Goal: Task Accomplishment & Management: Use online tool/utility

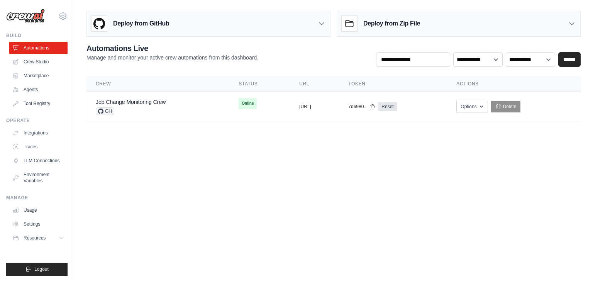
click at [460, 169] on body "[EMAIL_ADDRESS][DOMAIN_NAME] Settings Build Automations Crew Studio" at bounding box center [296, 141] width 593 height 282
click at [182, 98] on div "Job Change Monitoring Crew GH" at bounding box center [158, 106] width 124 height 17
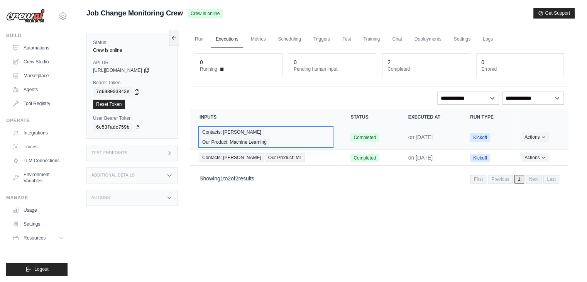
click at [315, 132] on div "Contacts: Upendra Sharma Kyndryl Our Product: Machine Learning" at bounding box center [266, 137] width 132 height 19
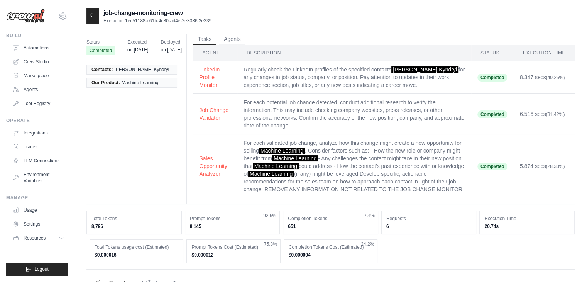
click at [147, 164] on div "Status Completed Executed on May 21 Deployed on May 21 Contacts: Upendra Sharma…" at bounding box center [331, 119] width 489 height 171
click at [89, 18] on div at bounding box center [93, 16] width 12 height 17
click at [92, 16] on icon at bounding box center [93, 15] width 6 height 6
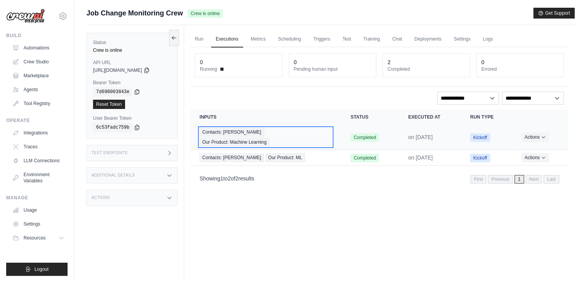
click at [246, 128] on span "Contacts: Upendra Sharma Kyndryl" at bounding box center [232, 132] width 64 height 8
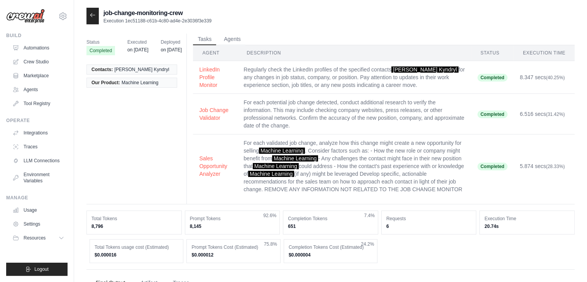
click at [92, 20] on div at bounding box center [93, 16] width 12 height 17
click at [92, 15] on icon at bounding box center [93, 15] width 6 height 6
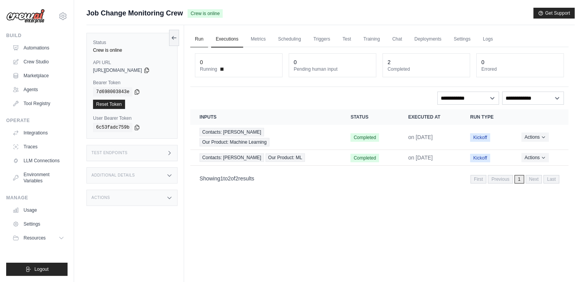
click at [195, 36] on link "Run" at bounding box center [199, 39] width 18 height 16
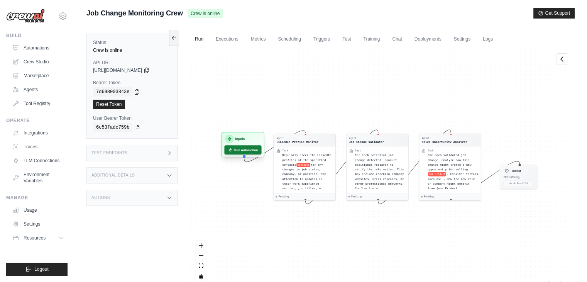
click at [241, 153] on button "Run Automation" at bounding box center [242, 149] width 37 height 9
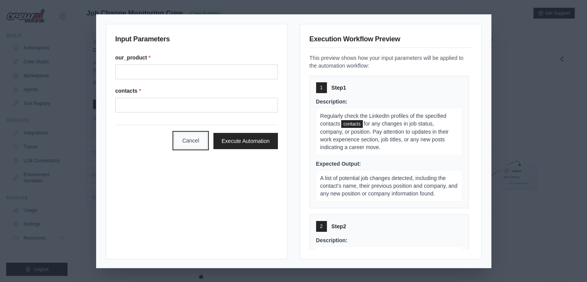
click at [185, 144] on button "Cancel" at bounding box center [190, 140] width 33 height 16
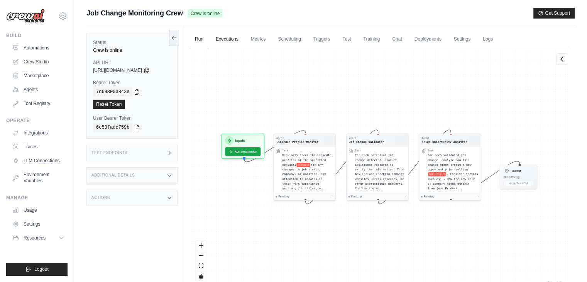
click at [225, 42] on link "Executions" at bounding box center [227, 39] width 32 height 16
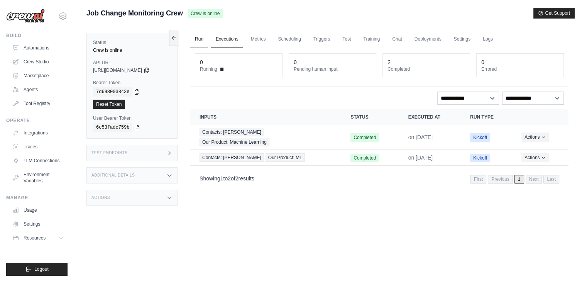
click at [198, 35] on link "Run" at bounding box center [199, 39] width 18 height 16
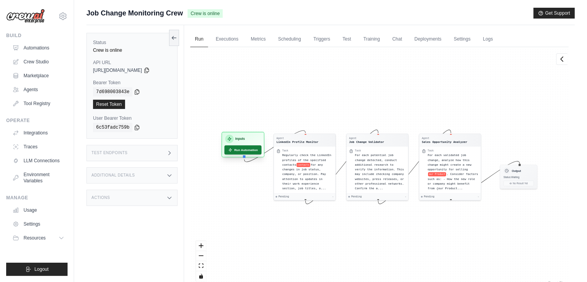
click at [244, 149] on button "Run Automation" at bounding box center [242, 149] width 37 height 9
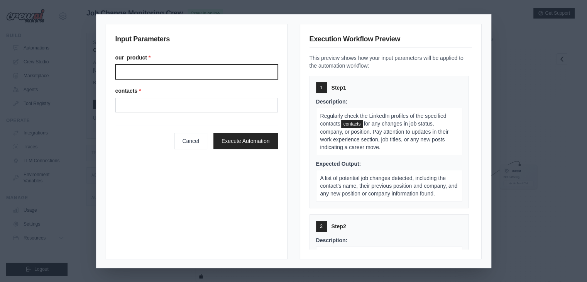
click at [174, 75] on input "Our product" at bounding box center [196, 71] width 163 height 15
type input "**"
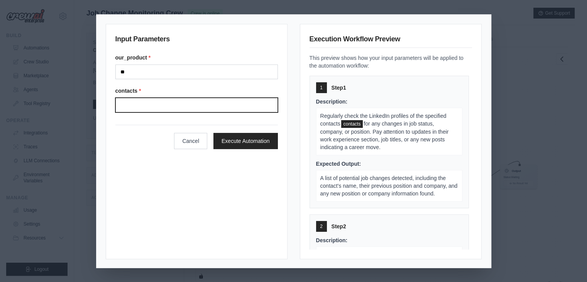
click at [146, 101] on input "Contacts" at bounding box center [196, 105] width 163 height 15
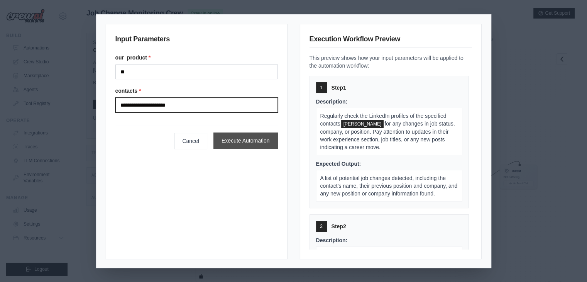
type input "**********"
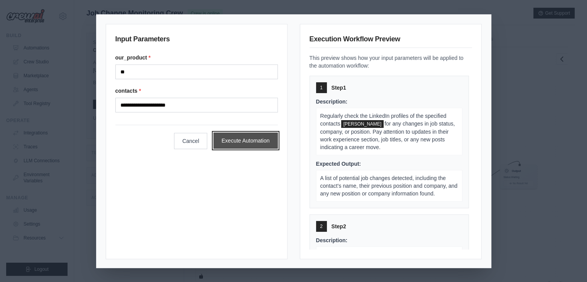
click at [243, 140] on button "Execute Automation" at bounding box center [246, 140] width 64 height 16
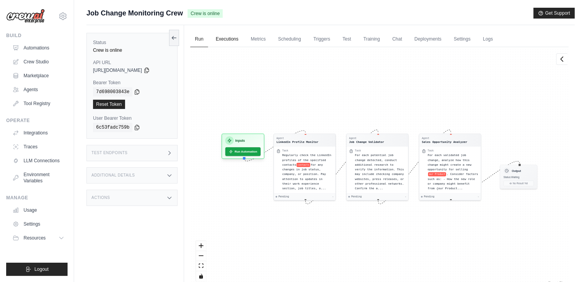
scroll to position [15, 0]
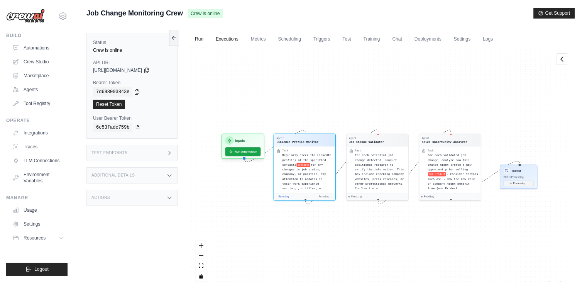
click at [231, 40] on link "Executions" at bounding box center [227, 39] width 32 height 16
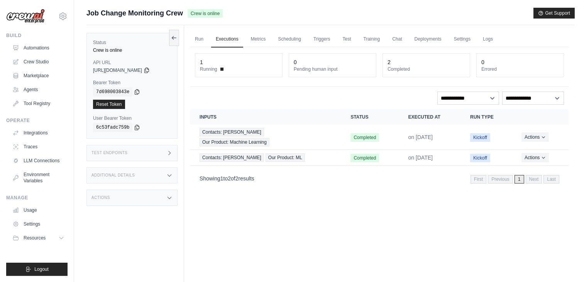
click at [211, 63] on div "1" at bounding box center [239, 62] width 78 height 8
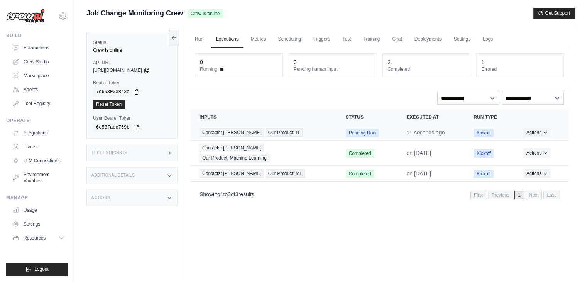
click at [334, 133] on td "Contacts: Aashish Chandra Kyndryl Our Product: IT" at bounding box center [263, 133] width 146 height 16
click at [264, 134] on span "Contacts: [PERSON_NAME]" at bounding box center [232, 132] width 64 height 8
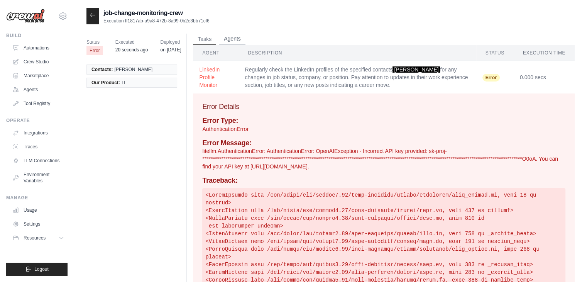
click at [234, 39] on button "Agents" at bounding box center [232, 39] width 26 height 12
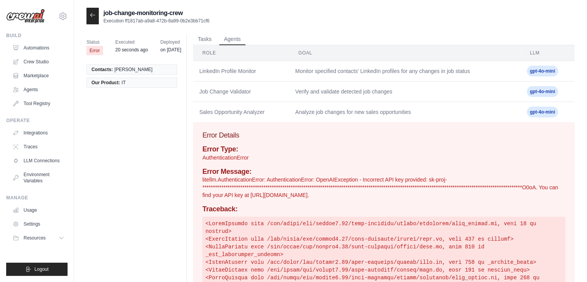
click at [90, 17] on icon at bounding box center [93, 15] width 6 height 6
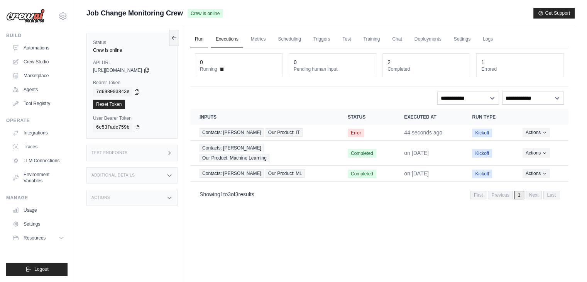
click at [197, 37] on link "Run" at bounding box center [199, 39] width 18 height 16
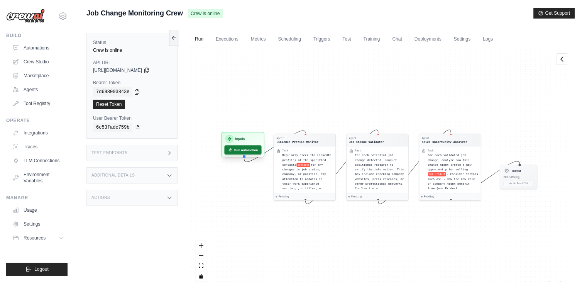
click at [240, 148] on button "Run Automation" at bounding box center [242, 149] width 37 height 9
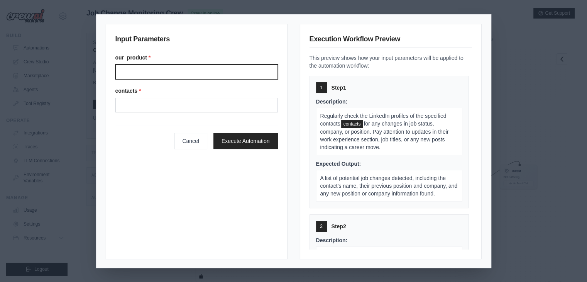
click at [187, 76] on input "Our product" at bounding box center [196, 71] width 163 height 15
type input "**********"
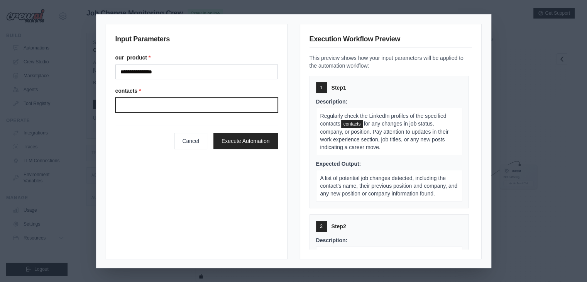
click at [146, 109] on input "Contacts" at bounding box center [196, 105] width 163 height 15
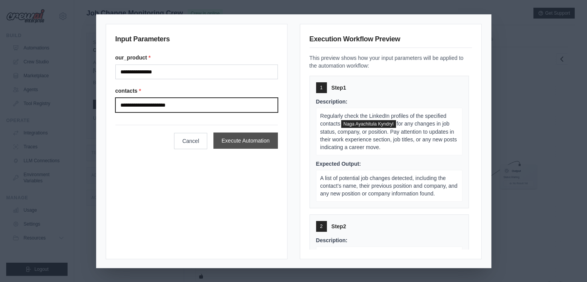
type input "**********"
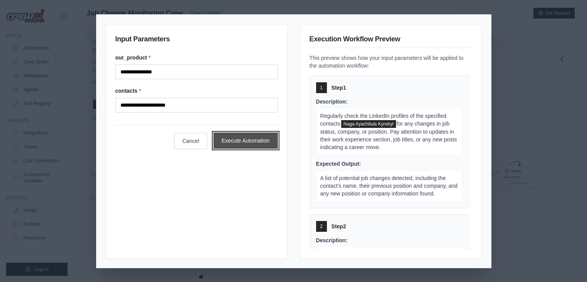
click at [243, 139] on button "Execute Automation" at bounding box center [246, 140] width 64 height 16
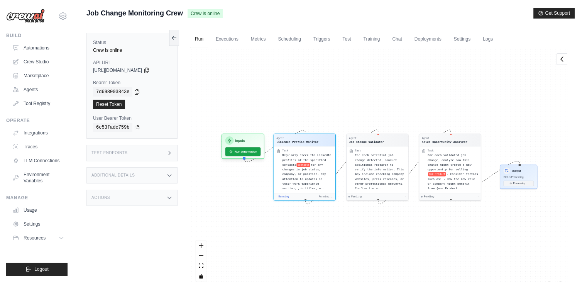
scroll to position [15, 0]
click at [235, 45] on link "Executions" at bounding box center [227, 39] width 32 height 16
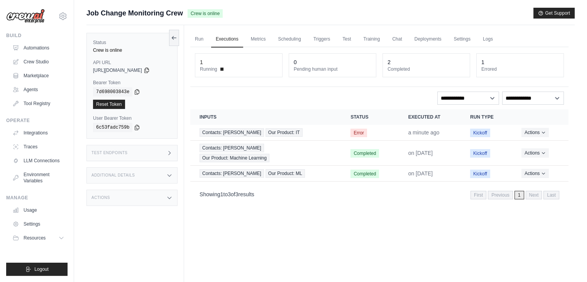
click at [249, 96] on div "**********" at bounding box center [379, 98] width 369 height 13
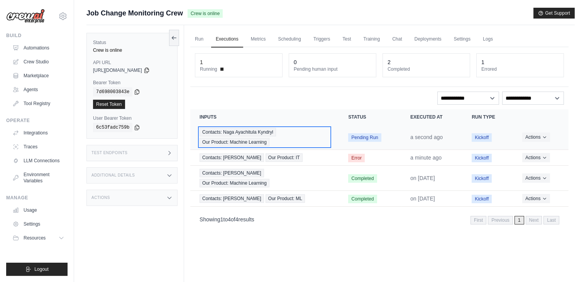
click at [305, 132] on div "Contacts: Naga Ayachitula Kyndryl Our Product: Machine Learning" at bounding box center [265, 137] width 130 height 19
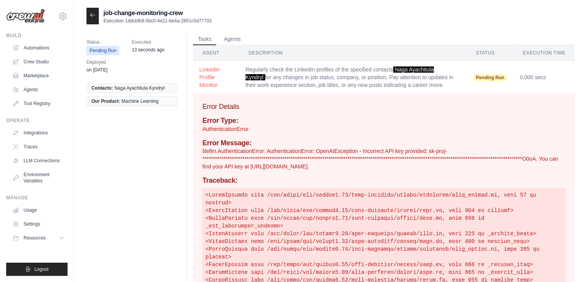
click at [319, 133] on p "AuthenticationError" at bounding box center [383, 129] width 363 height 8
click at [303, 170] on p "**********" at bounding box center [383, 158] width 363 height 23
click at [44, 177] on link "Environment Variables" at bounding box center [39, 177] width 58 height 19
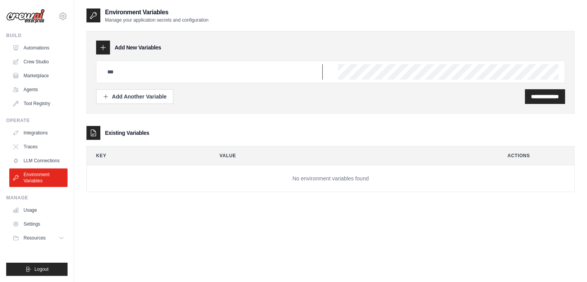
click at [106, 76] on input "text" at bounding box center [213, 71] width 220 height 15
click at [38, 226] on link "Settings" at bounding box center [39, 224] width 58 height 12
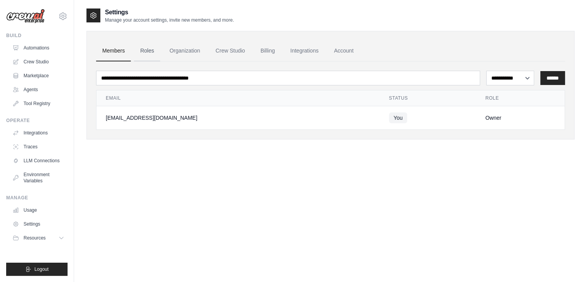
click at [156, 54] on link "Roles" at bounding box center [147, 51] width 26 height 21
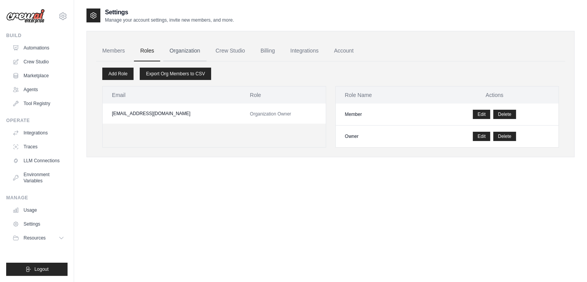
click at [184, 54] on link "Organization" at bounding box center [184, 51] width 43 height 21
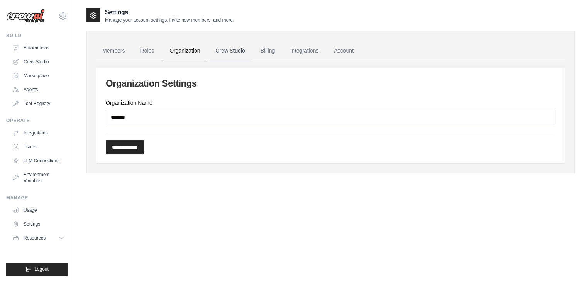
click at [235, 54] on link "Crew Studio" at bounding box center [231, 51] width 42 height 21
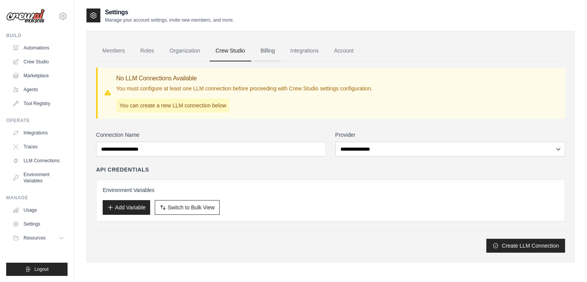
click at [278, 55] on link "Billing" at bounding box center [268, 51] width 27 height 21
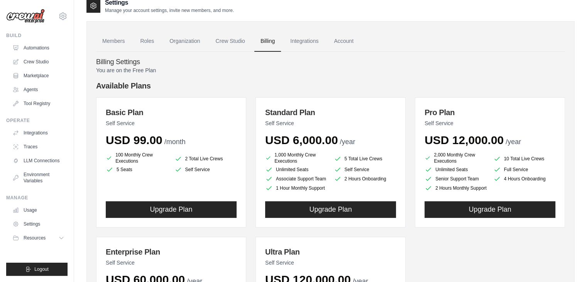
scroll to position [9, 0]
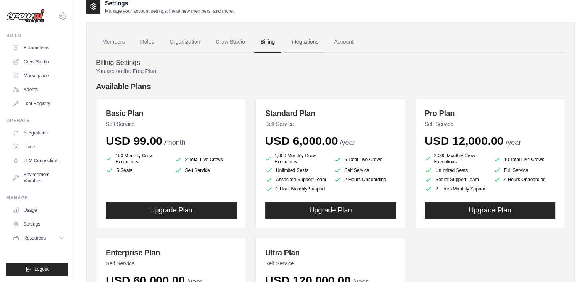
click at [311, 41] on link "Integrations" at bounding box center [304, 42] width 41 height 21
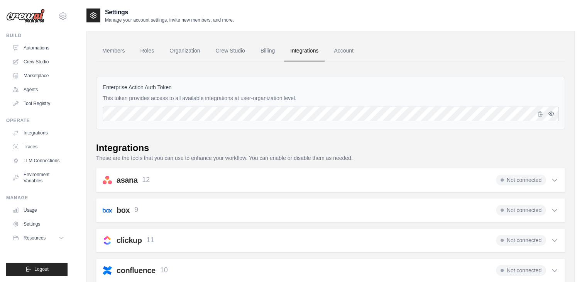
click at [549, 114] on icon "button" at bounding box center [551, 113] width 5 height 3
click at [358, 52] on link "Account" at bounding box center [344, 51] width 32 height 21
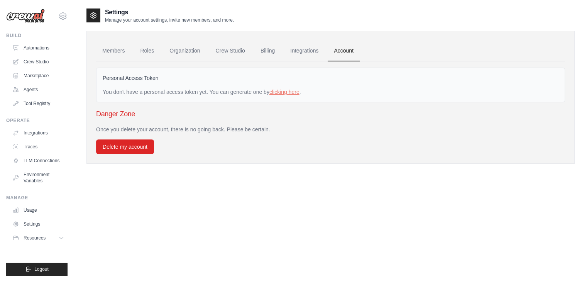
click at [290, 191] on div "Settings Manage your account settings, invite new members, and more. Members Ro…" at bounding box center [331, 149] width 489 height 282
click at [118, 55] on link "Members" at bounding box center [113, 51] width 35 height 21
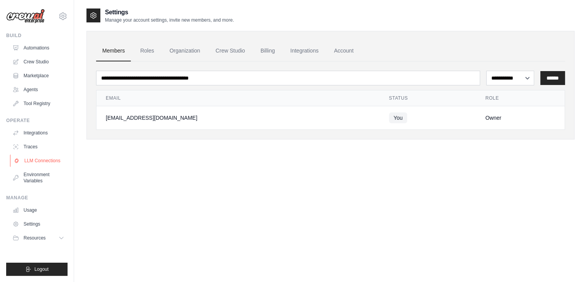
click at [41, 160] on link "LLM Connections" at bounding box center [39, 160] width 58 height 12
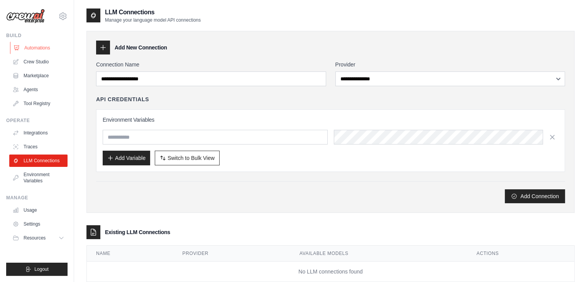
click at [48, 45] on link "Automations" at bounding box center [39, 48] width 58 height 12
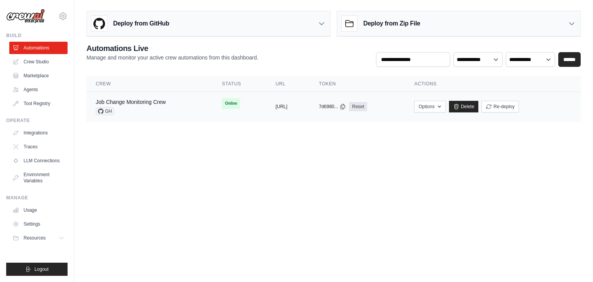
click at [172, 99] on div "Job Change Monitoring Crew GH" at bounding box center [150, 106] width 108 height 17
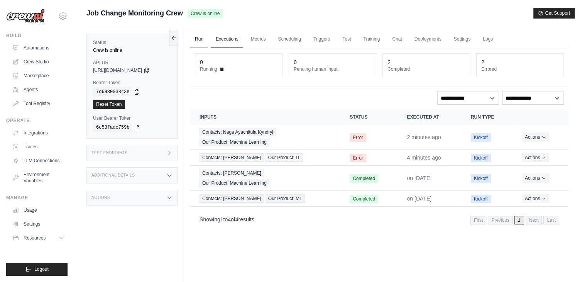
click at [199, 41] on link "Run" at bounding box center [199, 39] width 18 height 16
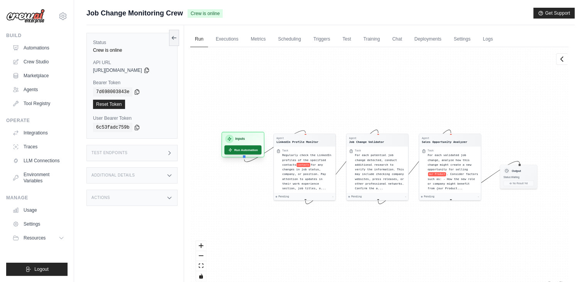
click at [241, 150] on button "Run Automation" at bounding box center [242, 149] width 37 height 9
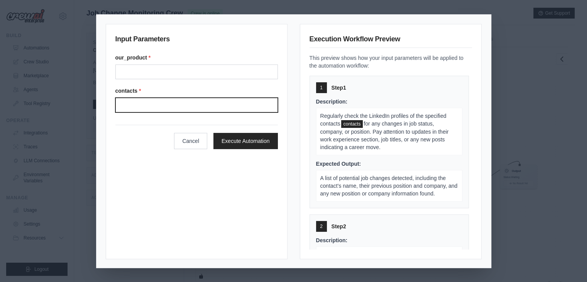
click at [185, 107] on input "Contacts" at bounding box center [196, 105] width 163 height 15
type input "**********"
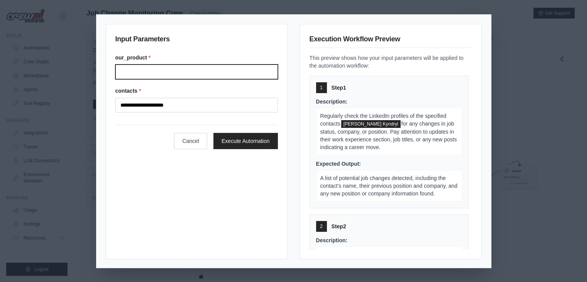
click at [162, 70] on input "Our product" at bounding box center [196, 71] width 163 height 15
type input "**********"
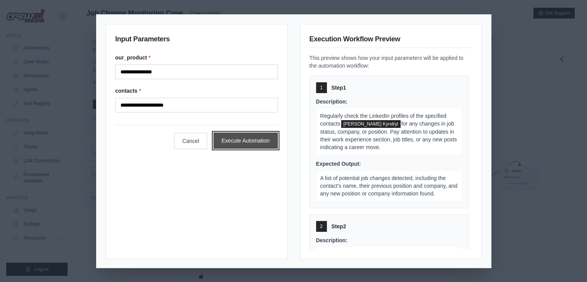
click at [237, 139] on button "Execute Automation" at bounding box center [246, 140] width 64 height 16
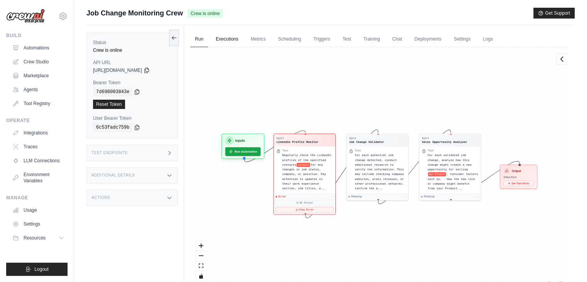
scroll to position [7, 0]
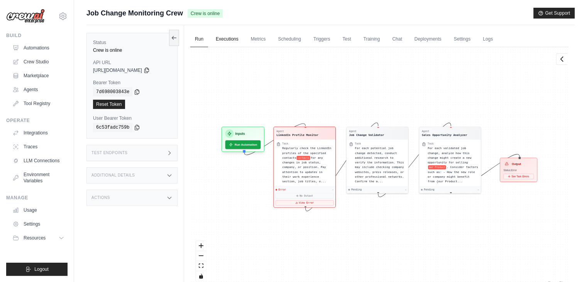
click at [234, 42] on link "Executions" at bounding box center [227, 39] width 32 height 16
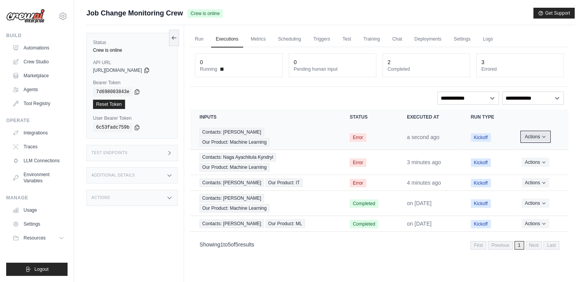
click at [545, 136] on icon "Actions for execution" at bounding box center [544, 137] width 3 height 2
click at [524, 152] on link "View Details" at bounding box center [534, 151] width 49 height 12
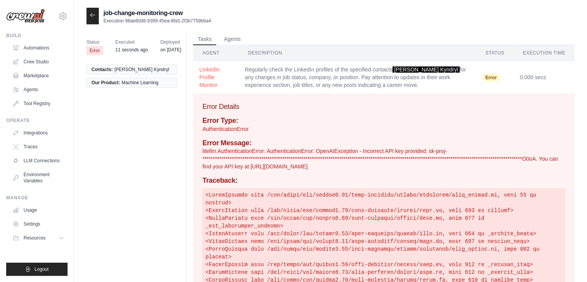
click at [90, 14] on icon at bounding box center [93, 15] width 6 height 6
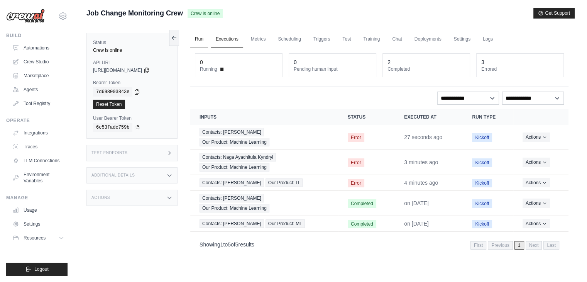
click at [197, 39] on link "Run" at bounding box center [199, 39] width 18 height 16
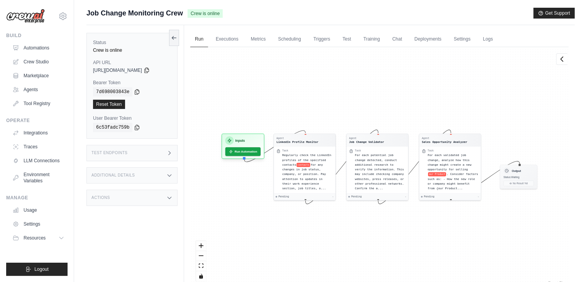
click at [213, 112] on div "Agent LinkedIn Profile Monitor Task Regularly check the LinkedIn profiles of th…" at bounding box center [379, 167] width 378 height 240
click at [40, 50] on link "Automations" at bounding box center [39, 48] width 58 height 12
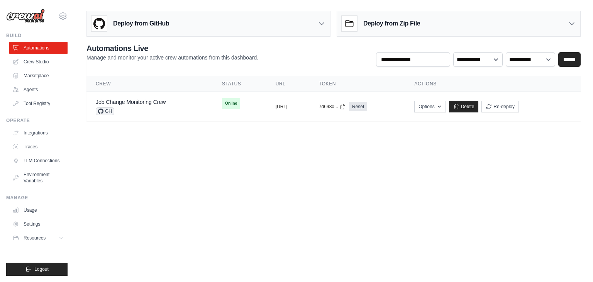
click at [423, 170] on body "[EMAIL_ADDRESS][DOMAIN_NAME] Settings Build Automations Crew Studio" at bounding box center [296, 141] width 593 height 282
click at [336, 104] on div "copied" at bounding box center [327, 101] width 17 height 9
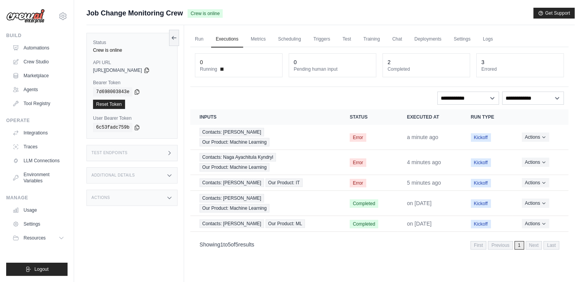
click at [252, 92] on div "**********" at bounding box center [379, 98] width 369 height 13
click at [252, 96] on div "**********" at bounding box center [379, 98] width 369 height 13
click at [39, 49] on link "Automations" at bounding box center [39, 48] width 58 height 12
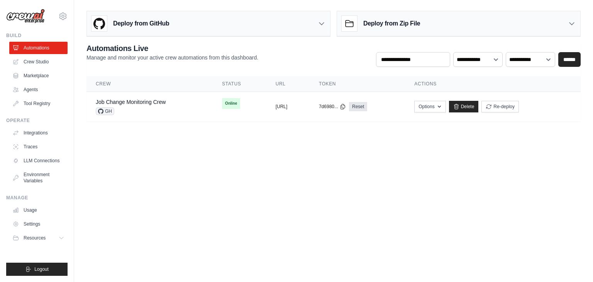
click at [202, 160] on body "[EMAIL_ADDRESS][DOMAIN_NAME] Settings Build Automations Crew Studio" at bounding box center [296, 141] width 593 height 282
click at [345, 180] on body "[EMAIL_ADDRESS][DOMAIN_NAME] Settings Build Automations Crew Studio" at bounding box center [296, 141] width 593 height 282
click at [451, 192] on body "[EMAIL_ADDRESS][DOMAIN_NAME] Settings Build Automations Crew Studio" at bounding box center [296, 141] width 593 height 282
